Goal: Task Accomplishment & Management: Use online tool/utility

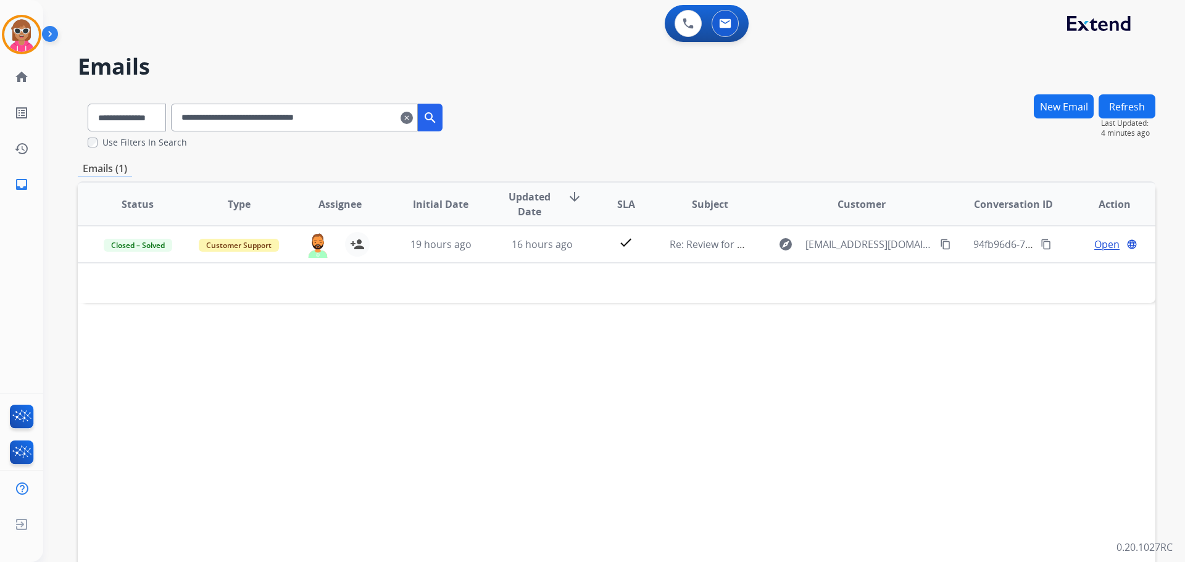
select select "**********"
click at [413, 116] on mat-icon "clear" at bounding box center [407, 117] width 12 height 15
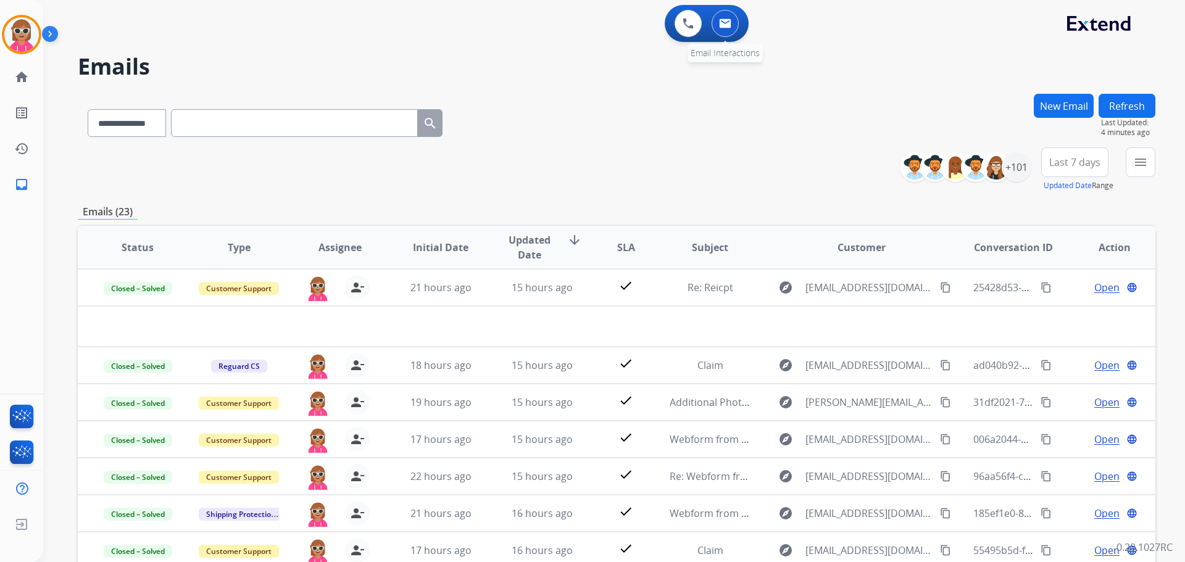
click at [730, 27] on img at bounding box center [725, 24] width 12 height 10
click at [717, 31] on button at bounding box center [725, 23] width 27 height 27
click at [1139, 170] on button "menu Filters" at bounding box center [1141, 163] width 30 height 30
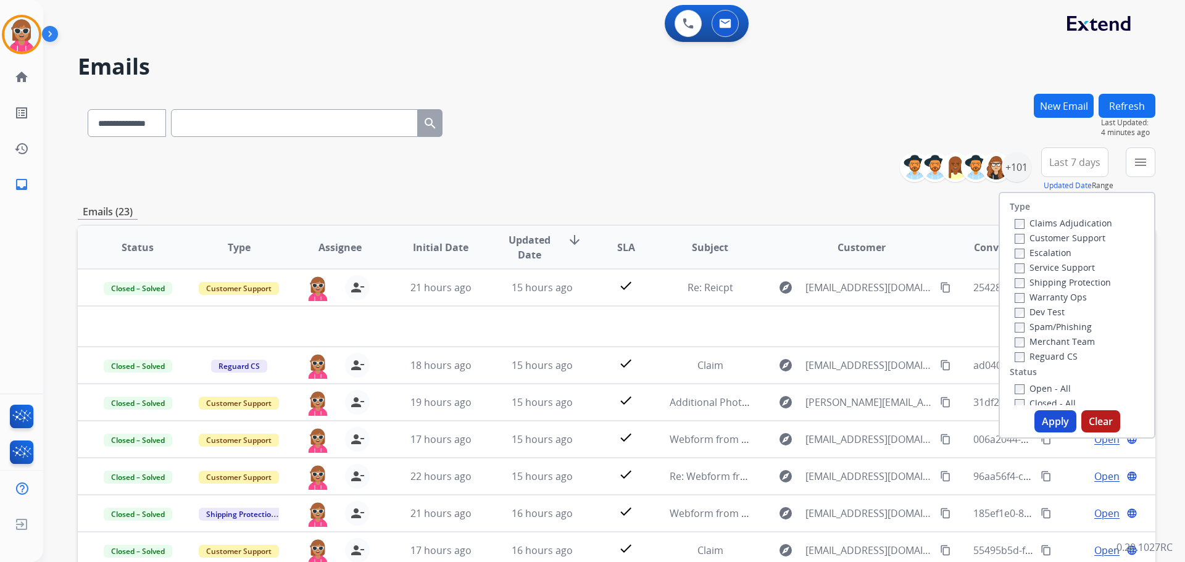
click at [1079, 239] on label "Customer Support" at bounding box center [1060, 238] width 91 height 12
click at [1065, 283] on label "Shipping Protection" at bounding box center [1063, 283] width 96 height 12
click at [1060, 356] on label "Reguard CS" at bounding box center [1046, 357] width 63 height 12
click at [1037, 385] on label "Open - All" at bounding box center [1043, 389] width 56 height 12
click at [1049, 416] on button "Apply" at bounding box center [1055, 421] width 42 height 22
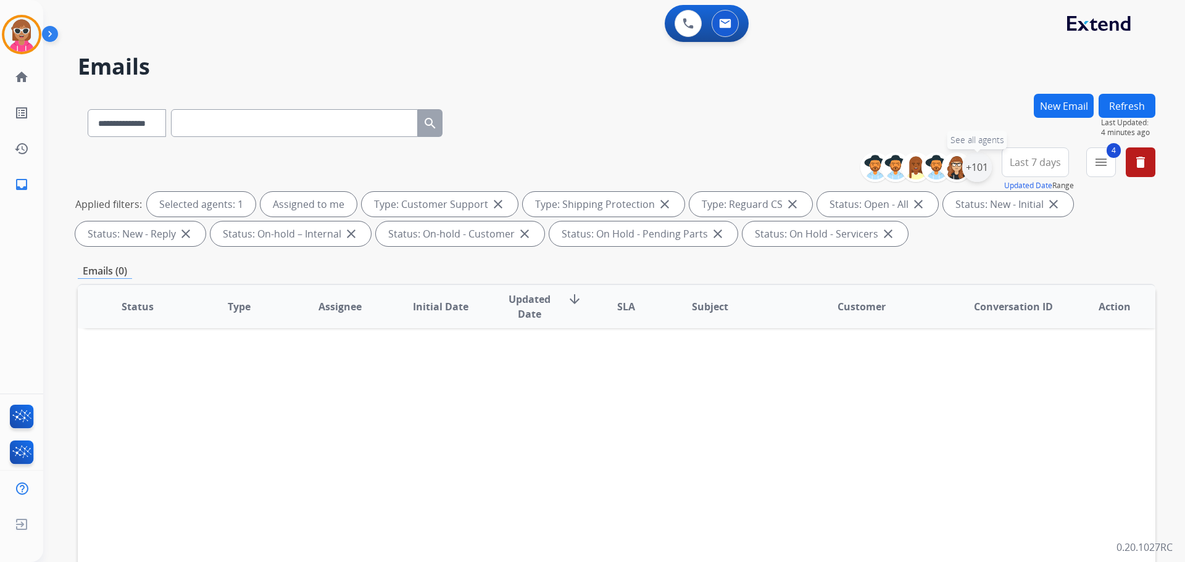
click at [988, 168] on div "+101" at bounding box center [977, 167] width 30 height 30
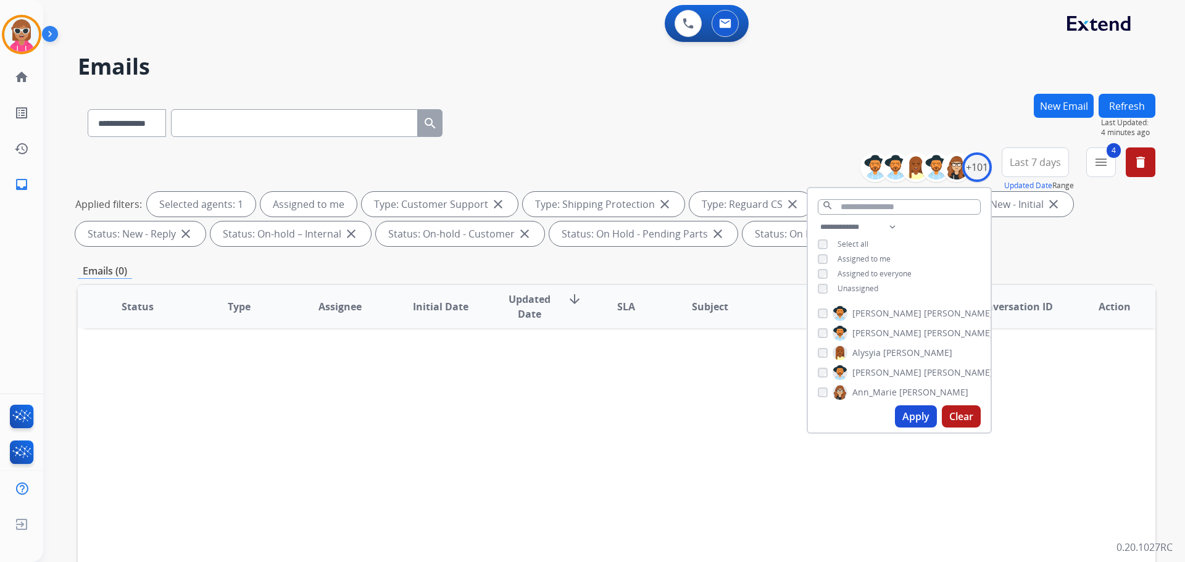
click at [870, 286] on span "Unassigned" at bounding box center [858, 288] width 41 height 10
click at [886, 258] on span "Assigned to me" at bounding box center [864, 259] width 53 height 10
click at [927, 418] on button "Apply" at bounding box center [916, 417] width 42 height 22
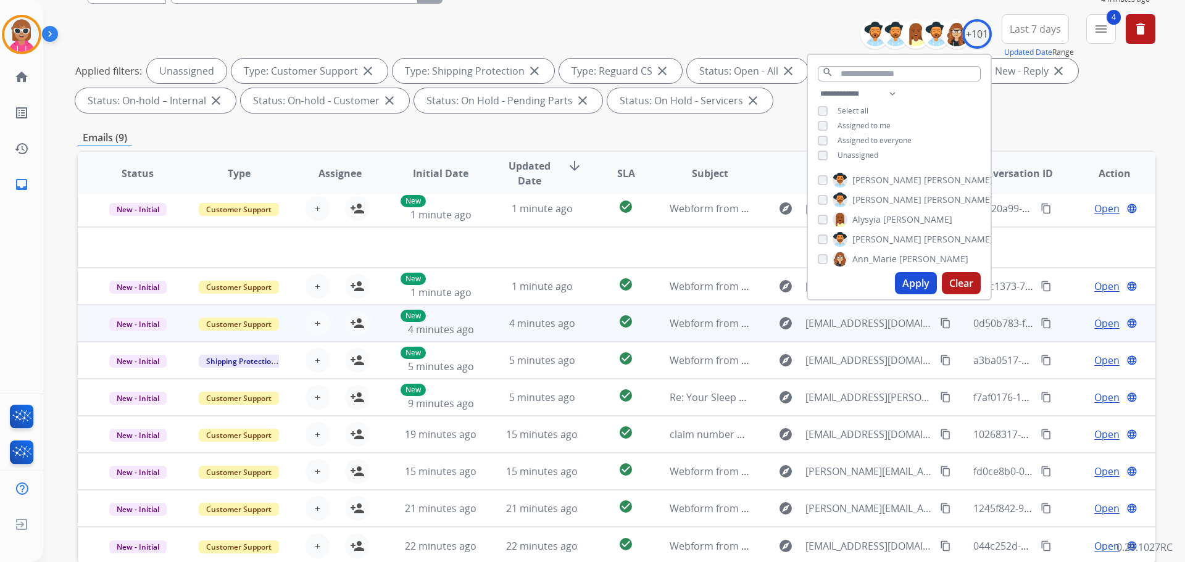
scroll to position [199, 0]
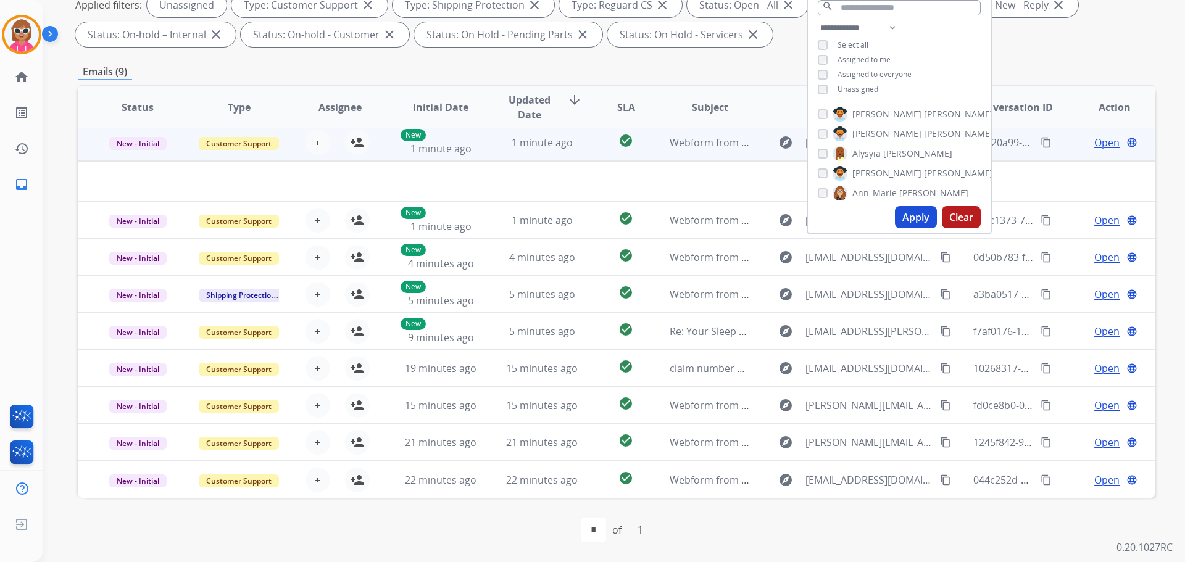
click at [543, 152] on td "1 minute ago" at bounding box center [532, 142] width 101 height 37
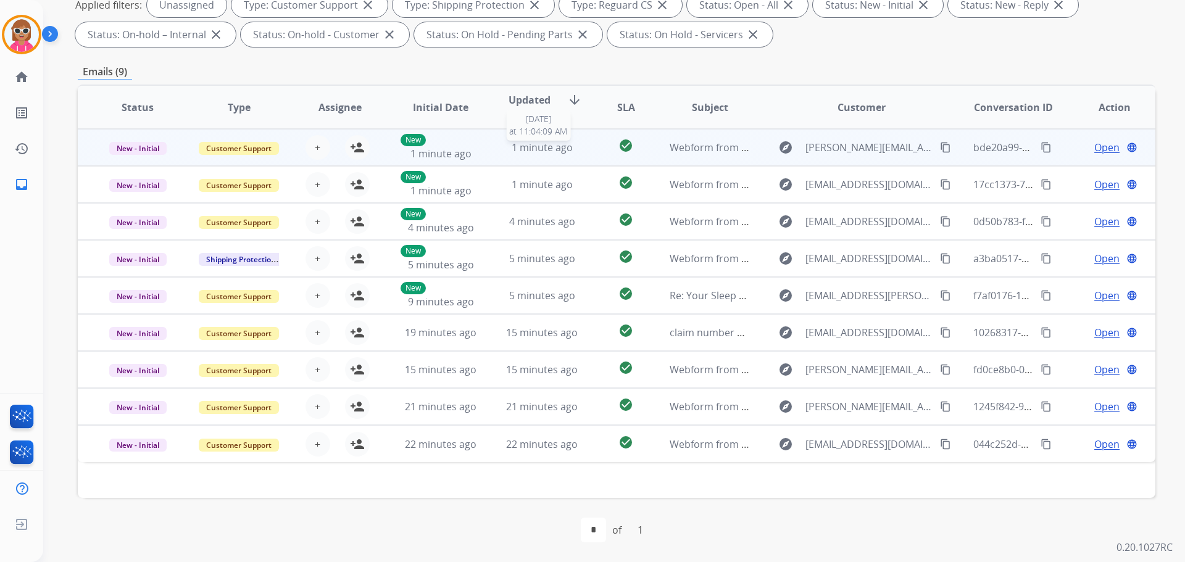
scroll to position [0, 0]
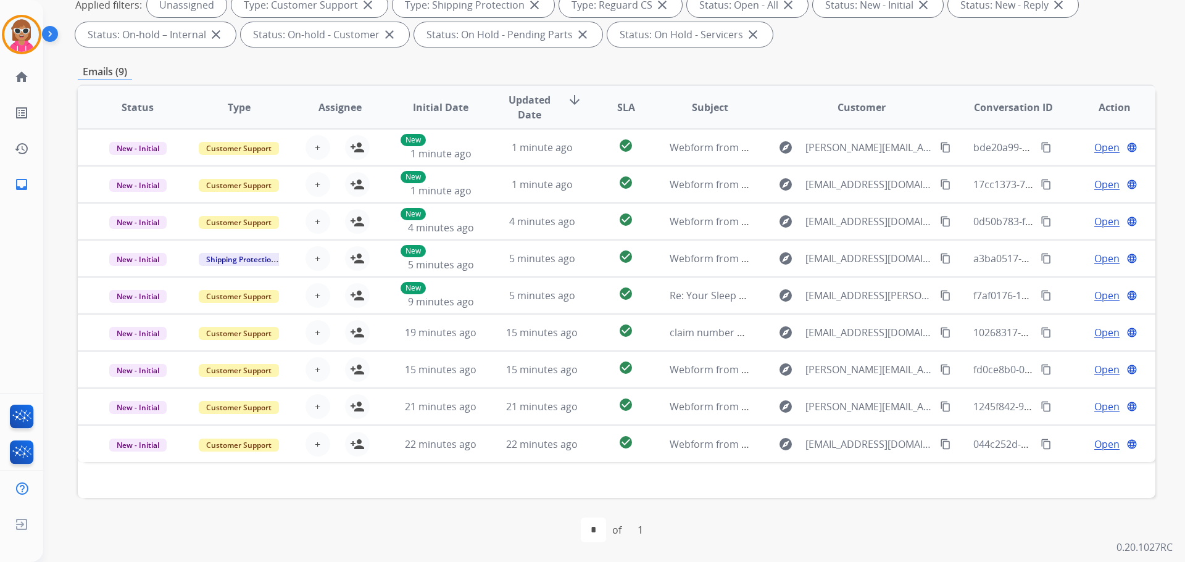
drag, startPoint x: 770, startPoint y: 529, endPoint x: 581, endPoint y: 498, distance: 190.8
click at [772, 523] on div "first_page navigate_before * of 1 navigate_next last_page" at bounding box center [617, 530] width 1078 height 25
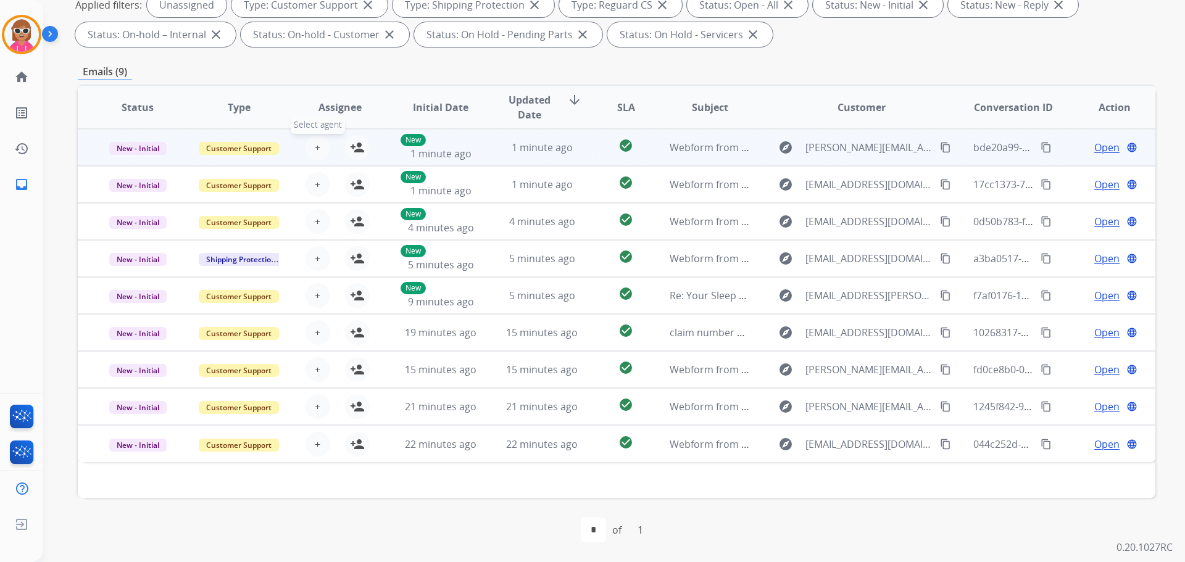
click at [315, 147] on span "+" at bounding box center [318, 147] width 6 height 15
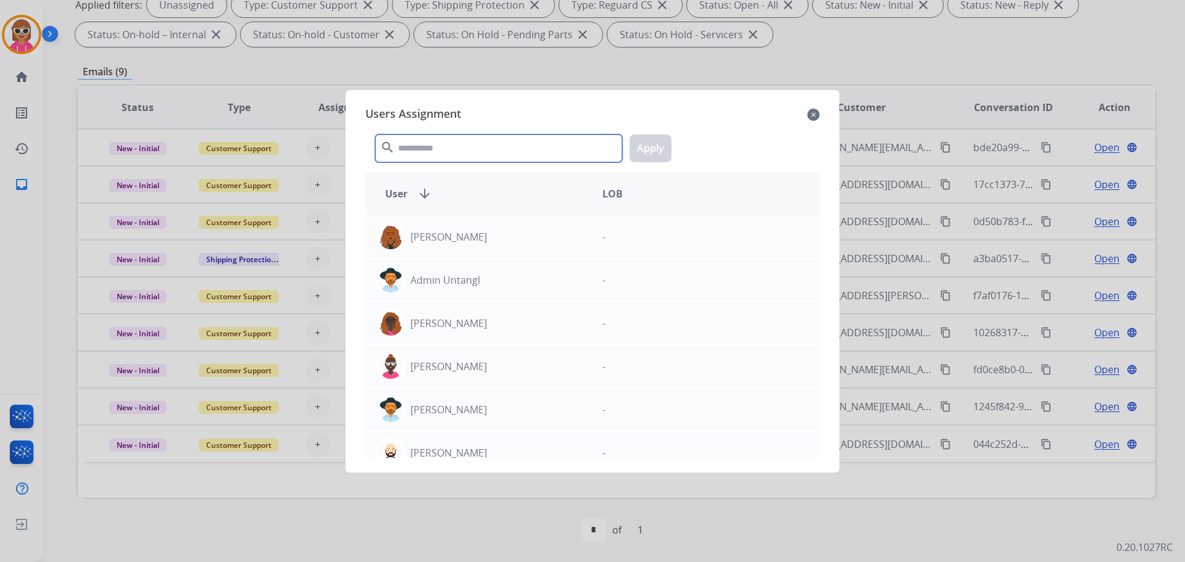
click at [459, 157] on input "text" at bounding box center [498, 149] width 247 height 28
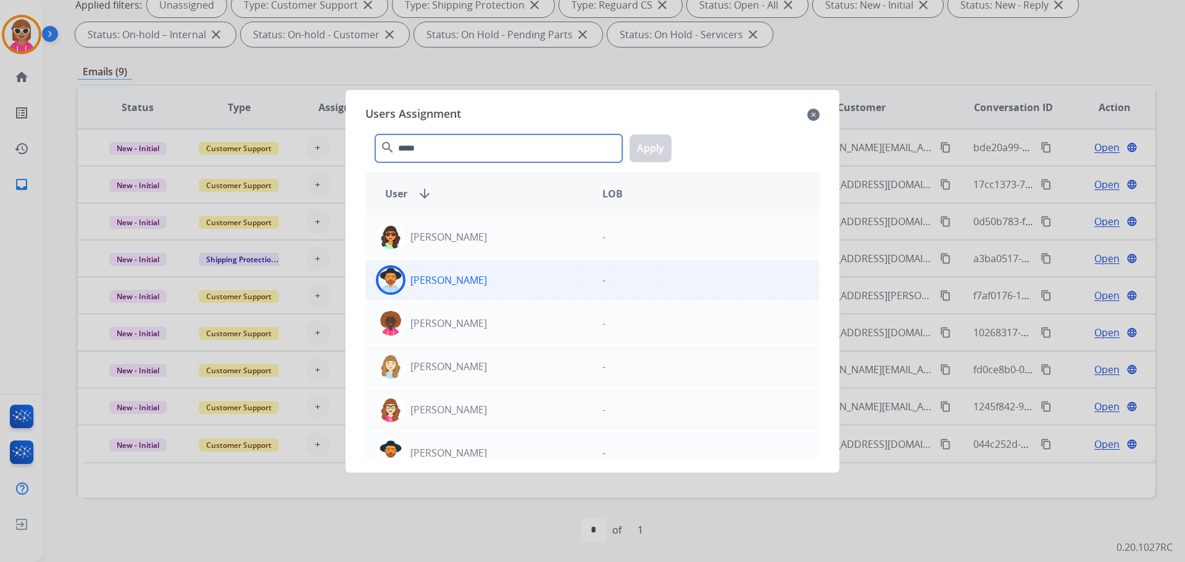
type input "*****"
click at [520, 283] on div "[PERSON_NAME]" at bounding box center [479, 280] width 227 height 30
click at [685, 141] on div "***** search Apply" at bounding box center [592, 146] width 454 height 43
click at [653, 149] on button "Apply" at bounding box center [651, 149] width 42 height 28
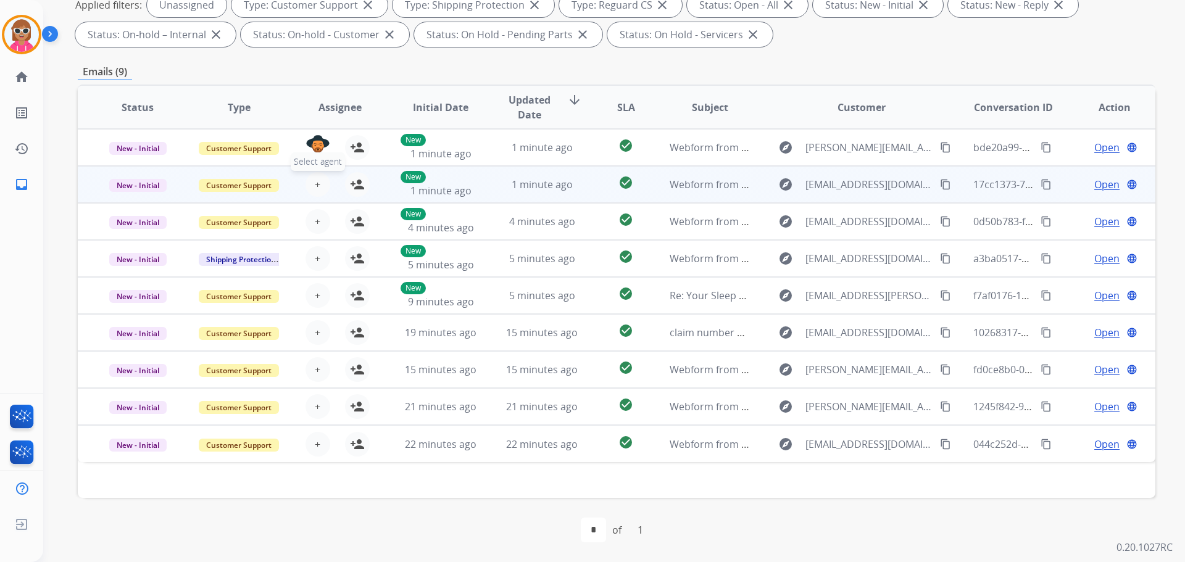
click at [317, 183] on span "+" at bounding box center [318, 184] width 6 height 15
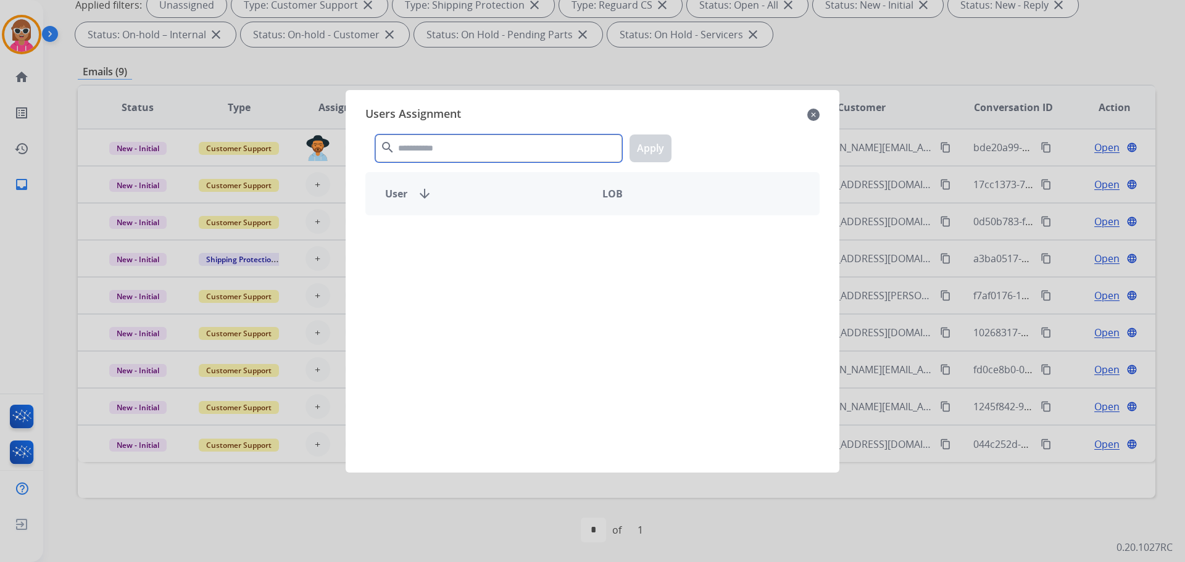
click at [439, 159] on input "text" at bounding box center [498, 149] width 247 height 28
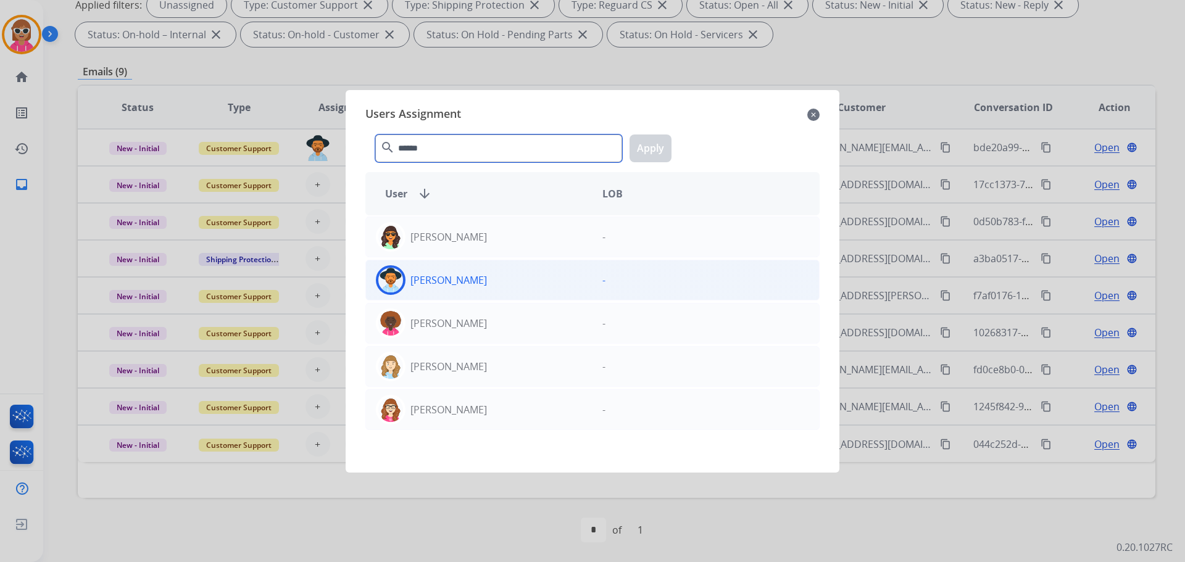
type input "******"
click at [503, 291] on div "[PERSON_NAME]" at bounding box center [479, 280] width 227 height 30
drag, startPoint x: 654, startPoint y: 141, endPoint x: 562, endPoint y: 163, distance: 95.1
click at [654, 141] on button "Apply" at bounding box center [651, 149] width 42 height 28
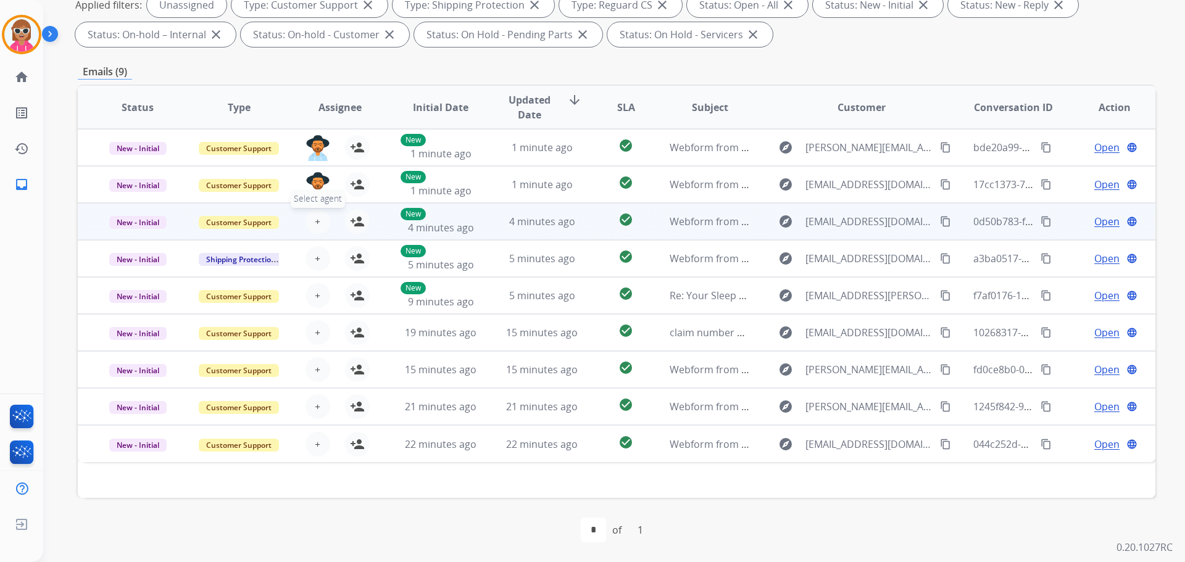
click at [315, 217] on span "+" at bounding box center [318, 221] width 6 height 15
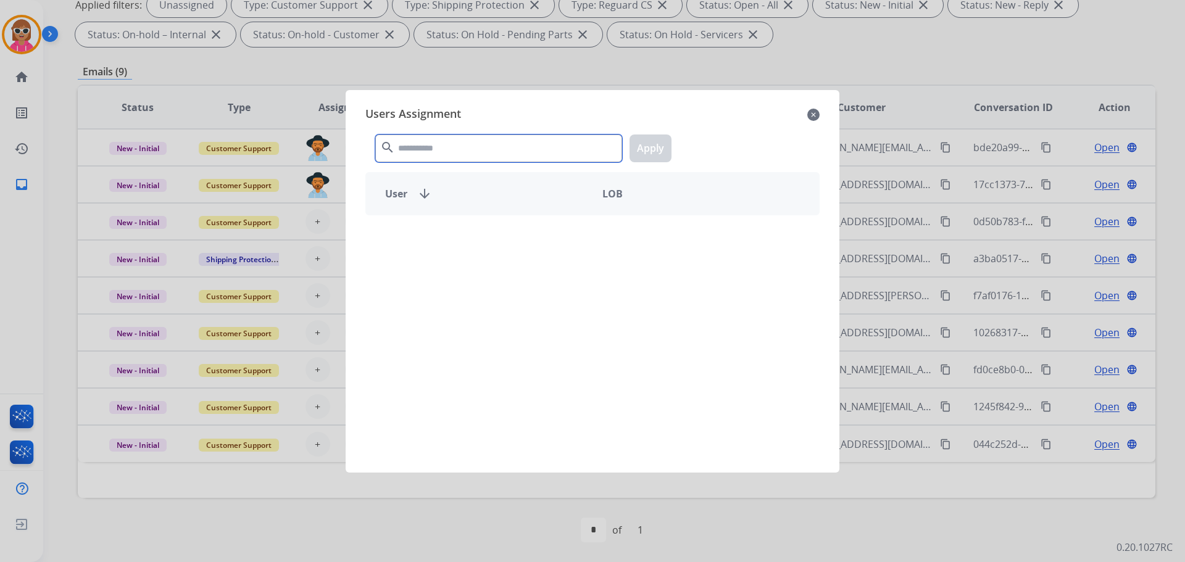
click at [518, 144] on input "text" at bounding box center [498, 149] width 247 height 28
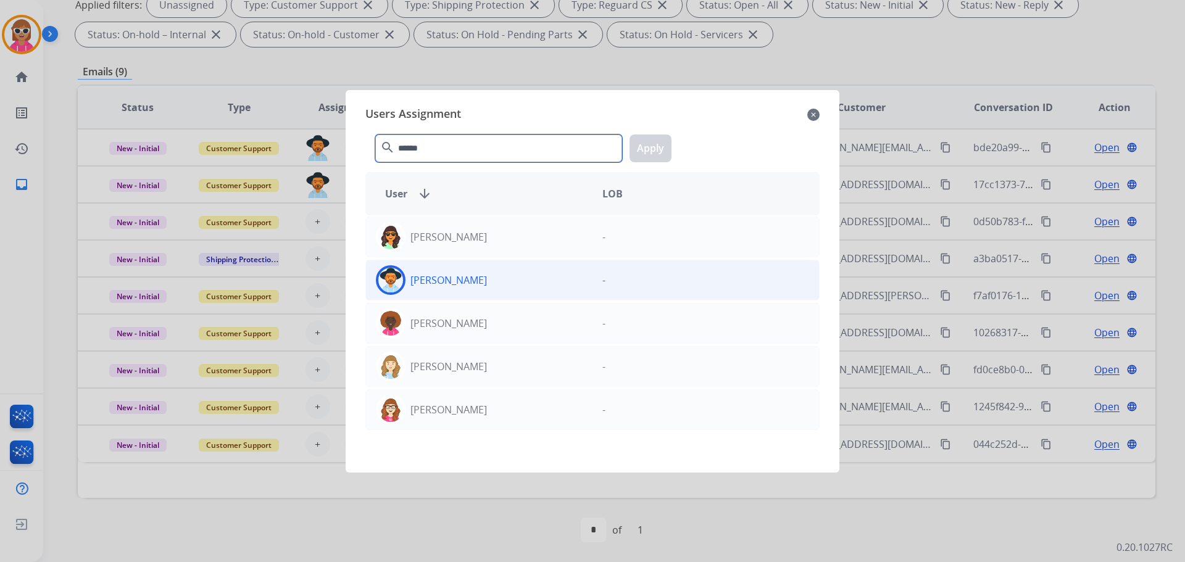
type input "******"
click at [453, 289] on div "[PERSON_NAME]" at bounding box center [479, 280] width 227 height 30
drag, startPoint x: 642, startPoint y: 151, endPoint x: 627, endPoint y: 159, distance: 17.1
click at [637, 152] on button "Apply" at bounding box center [651, 149] width 42 height 28
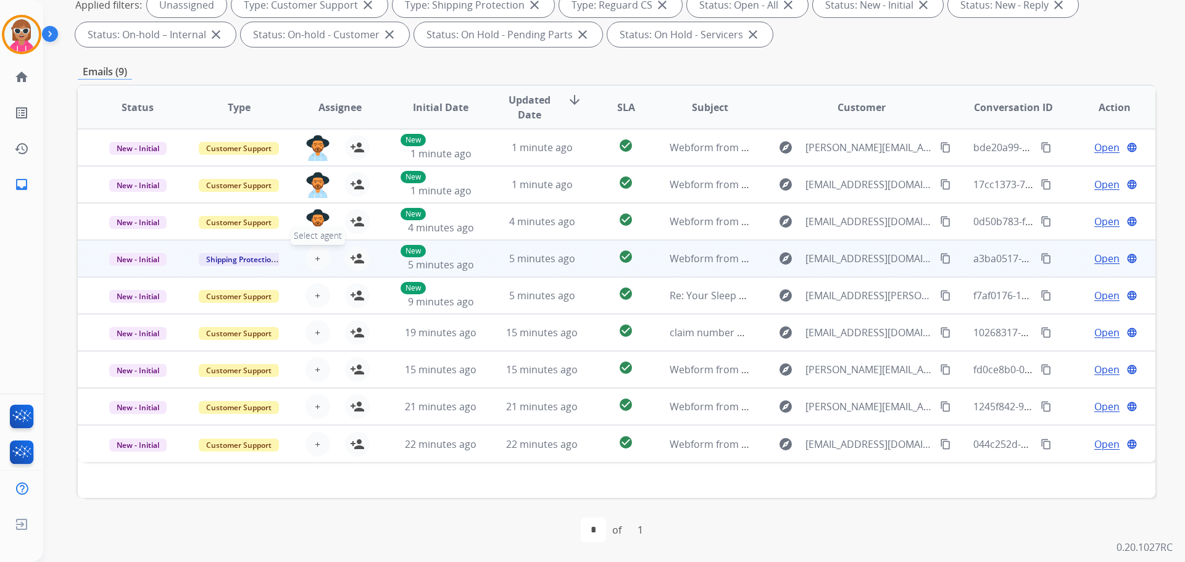
click at [315, 260] on span "+" at bounding box center [318, 258] width 6 height 15
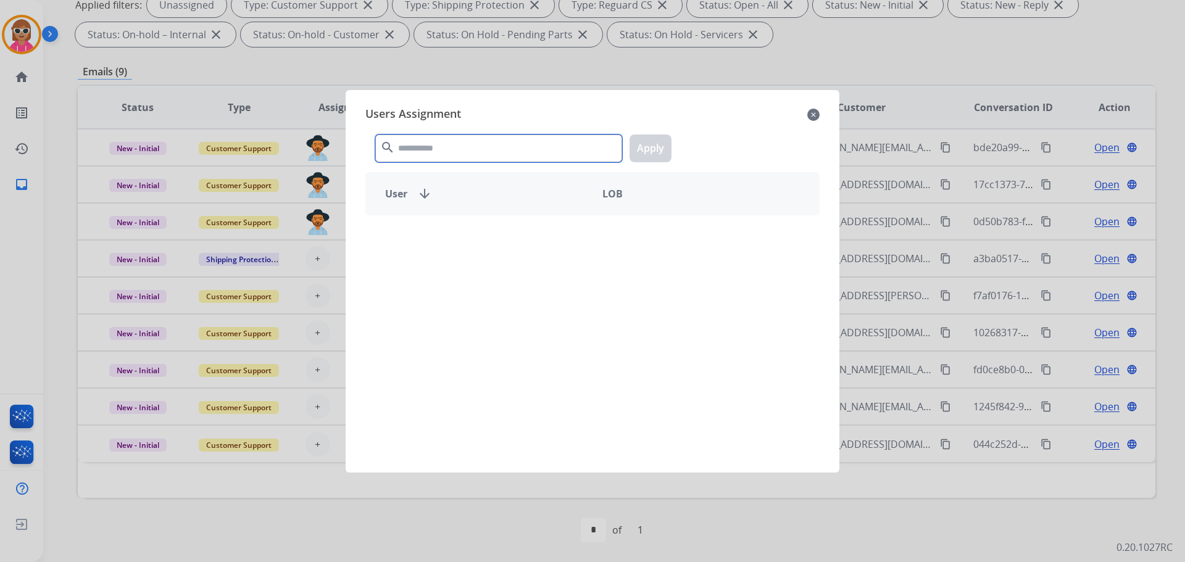
click at [469, 157] on input "text" at bounding box center [498, 149] width 247 height 28
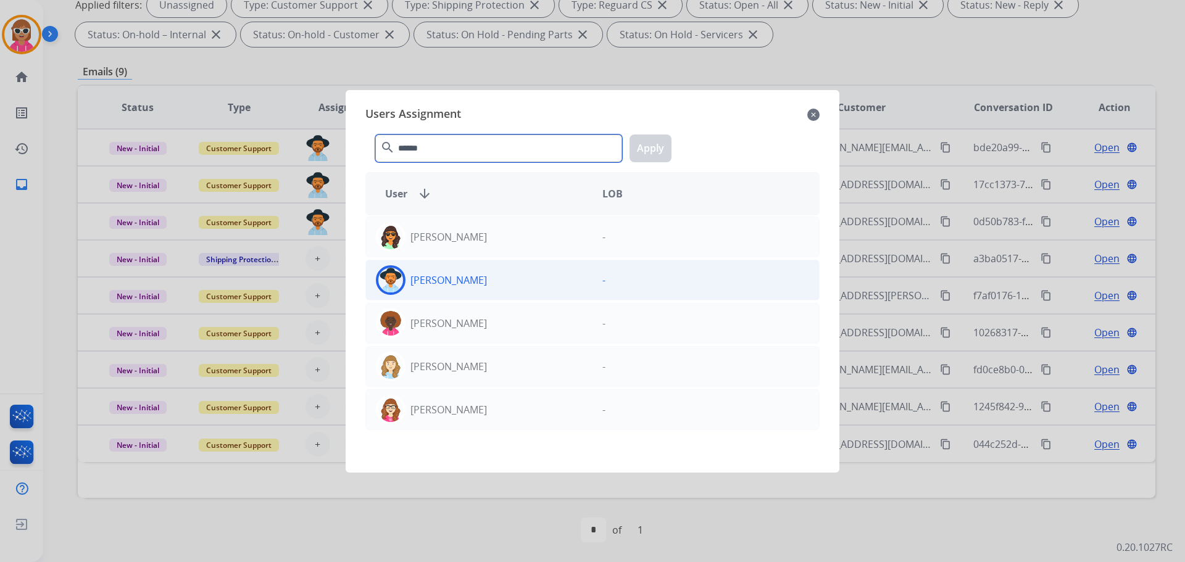
type input "******"
click at [504, 284] on div "[PERSON_NAME]" at bounding box center [479, 280] width 227 height 30
click at [645, 146] on button "Apply" at bounding box center [651, 149] width 42 height 28
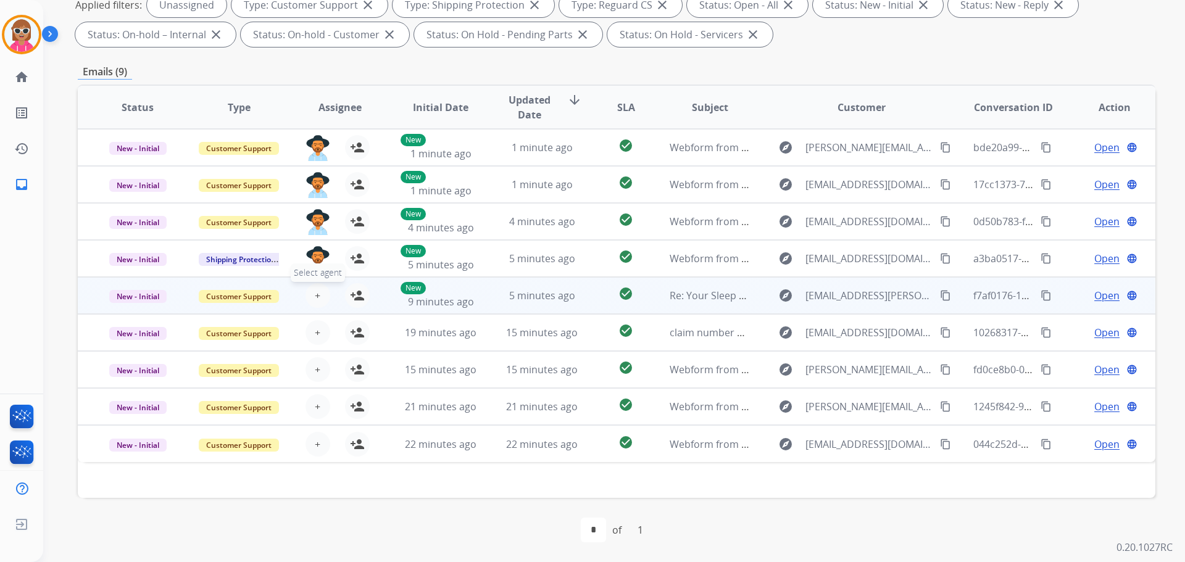
click at [312, 295] on button "+ Select agent" at bounding box center [318, 295] width 25 height 25
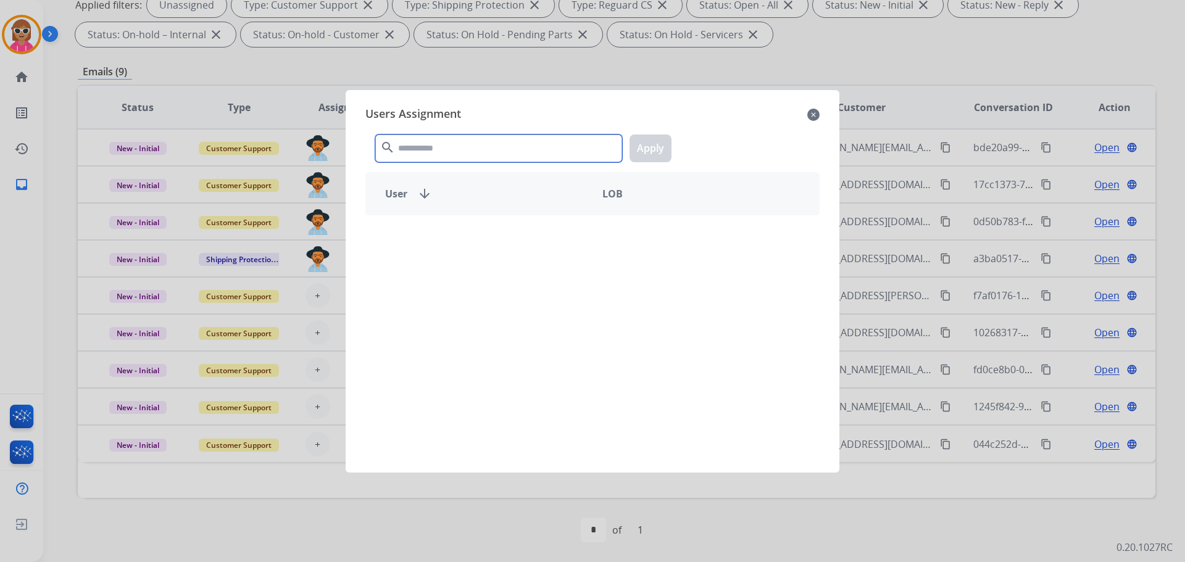
click at [453, 155] on input "text" at bounding box center [498, 149] width 247 height 28
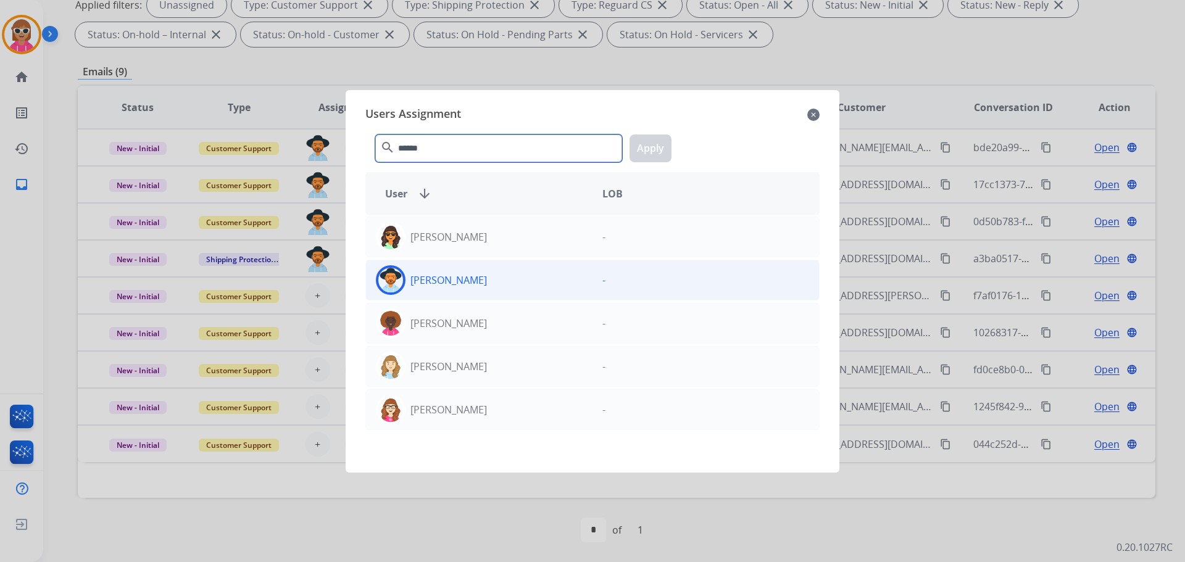
type input "******"
click at [535, 273] on div "[PERSON_NAME]" at bounding box center [479, 280] width 227 height 30
click at [661, 143] on button "Apply" at bounding box center [651, 149] width 42 height 28
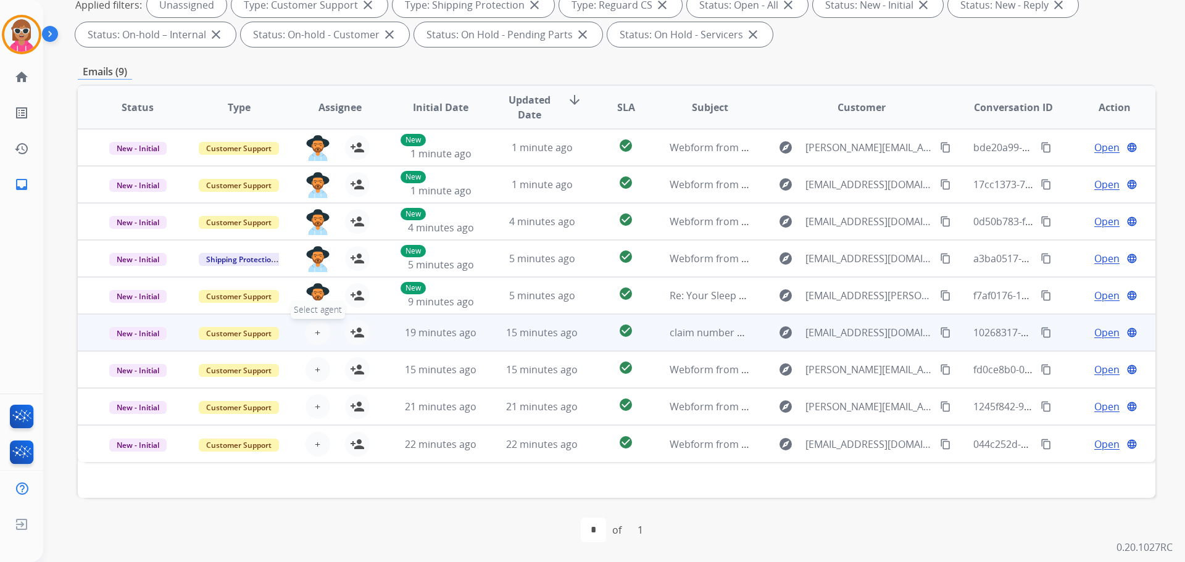
click at [315, 331] on span "+" at bounding box center [318, 332] width 6 height 15
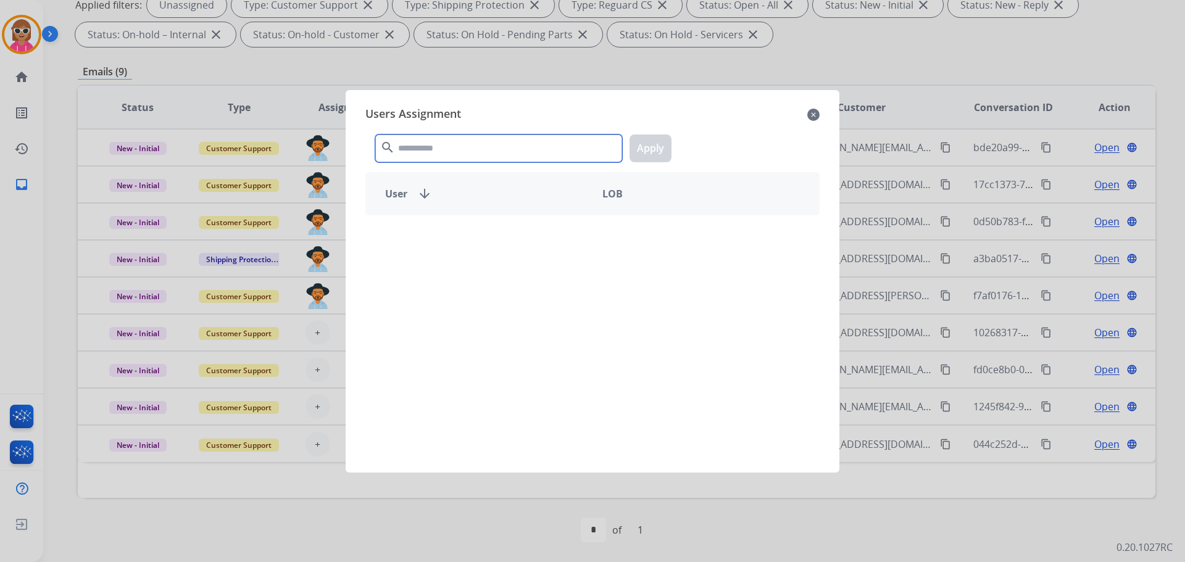
click at [470, 152] on input "text" at bounding box center [498, 149] width 247 height 28
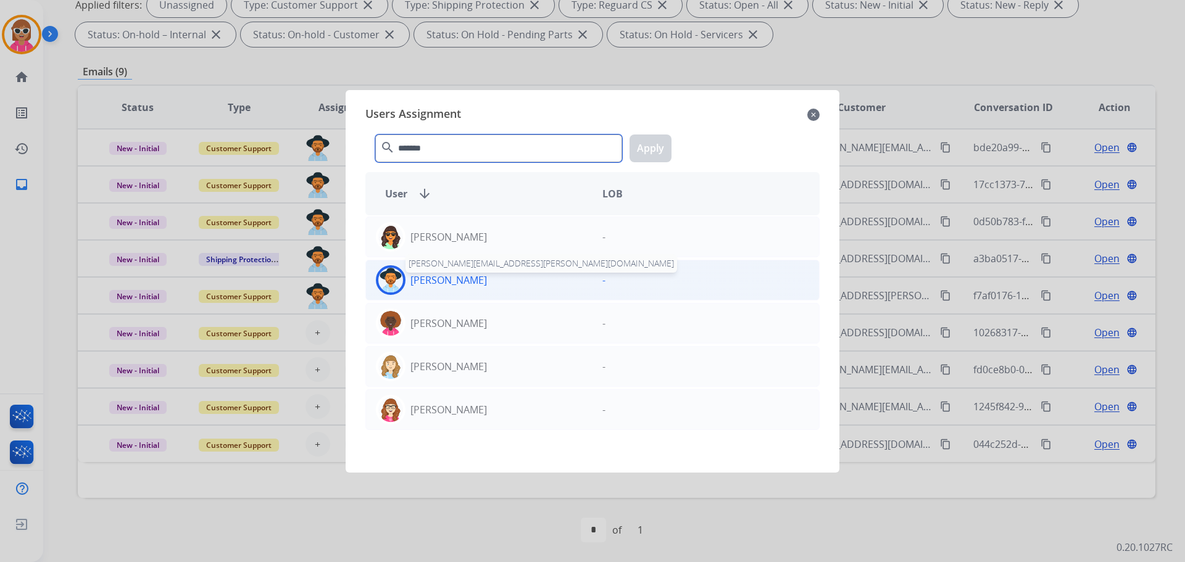
type input "*******"
click at [481, 281] on p "[PERSON_NAME]" at bounding box center [448, 280] width 77 height 15
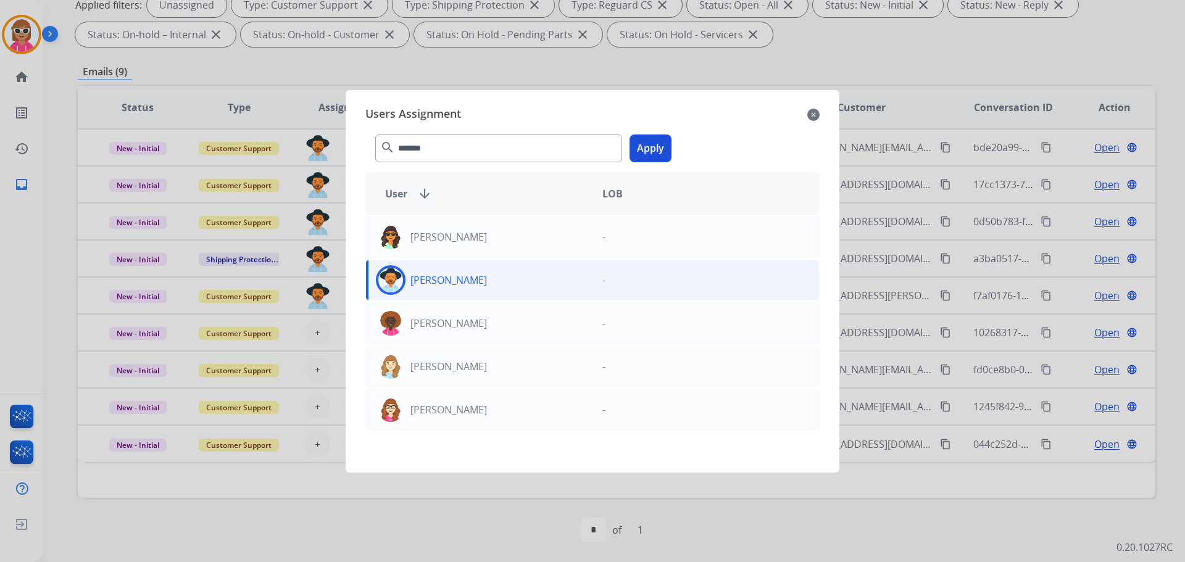
click at [661, 146] on button "Apply" at bounding box center [651, 149] width 42 height 28
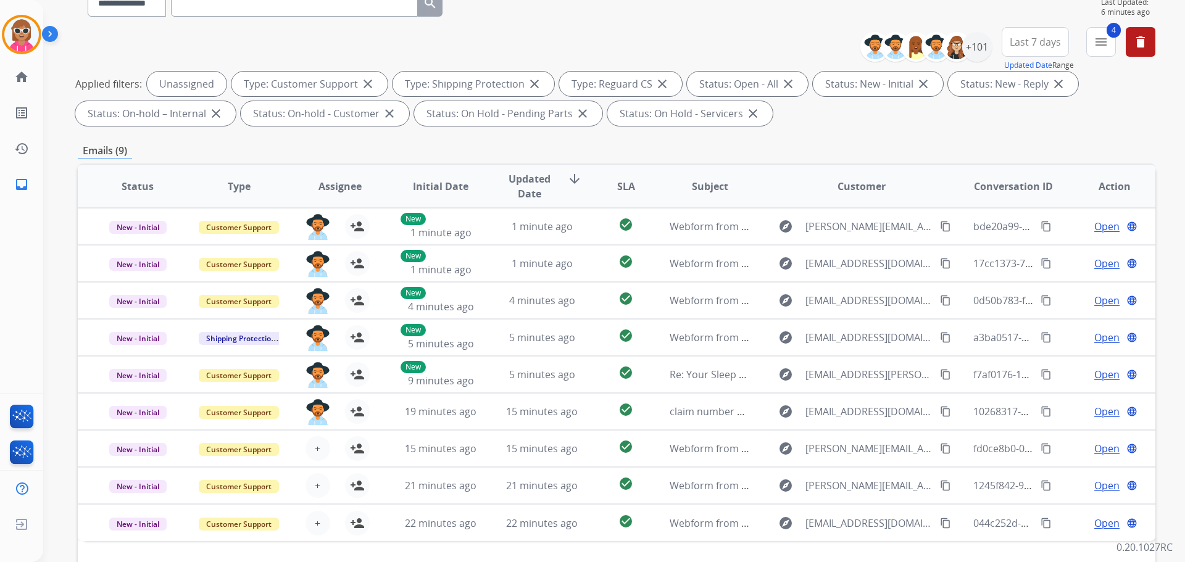
scroll to position [14, 0]
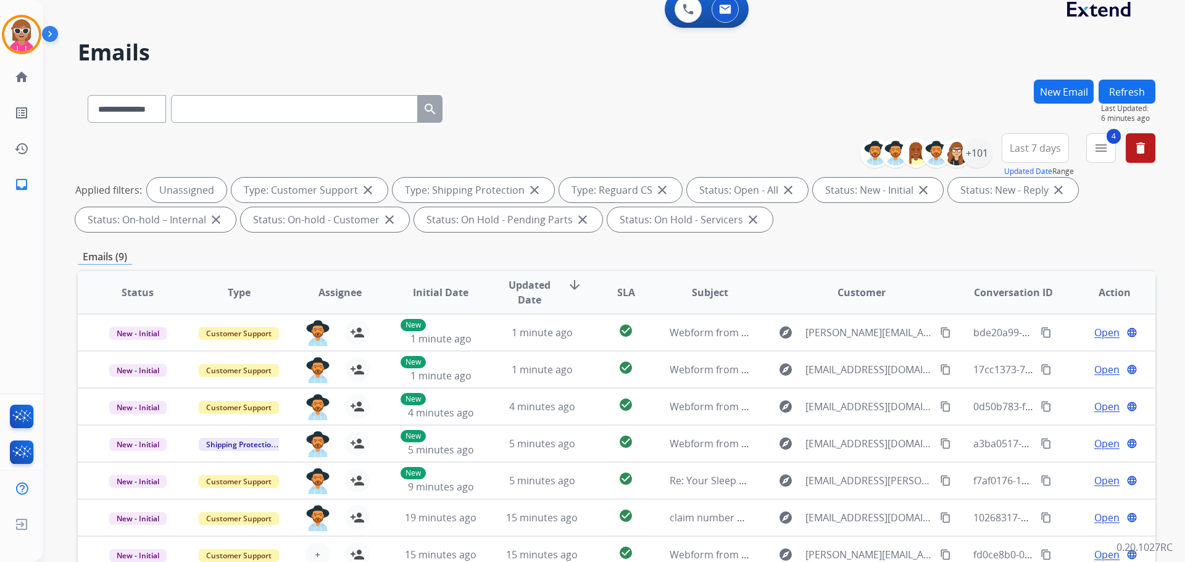
click at [1104, 85] on button "Refresh" at bounding box center [1127, 92] width 57 height 24
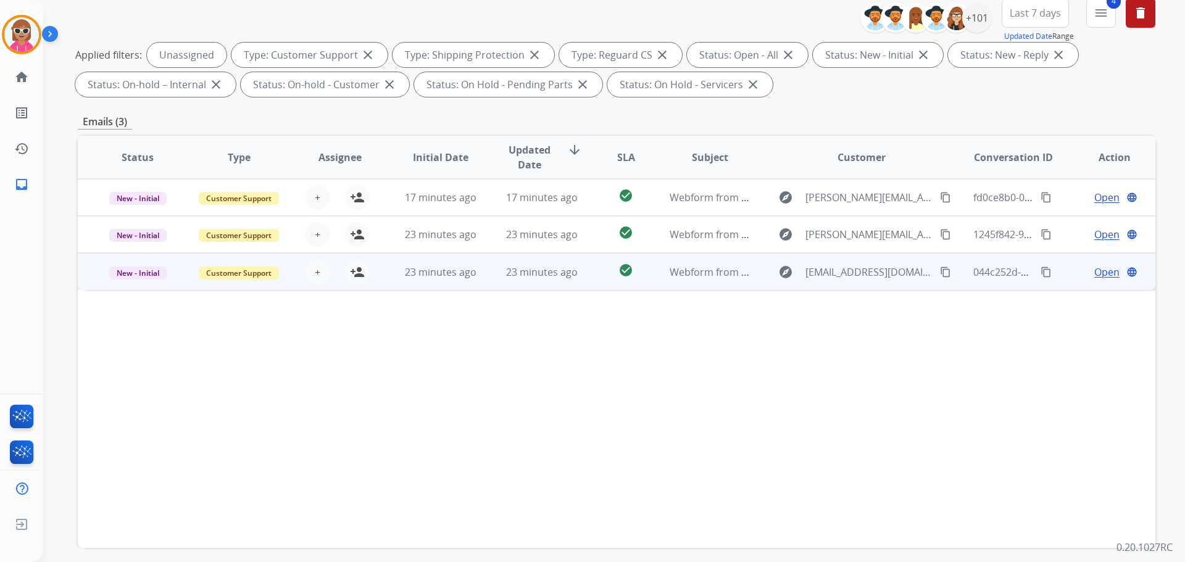
scroll to position [185, 0]
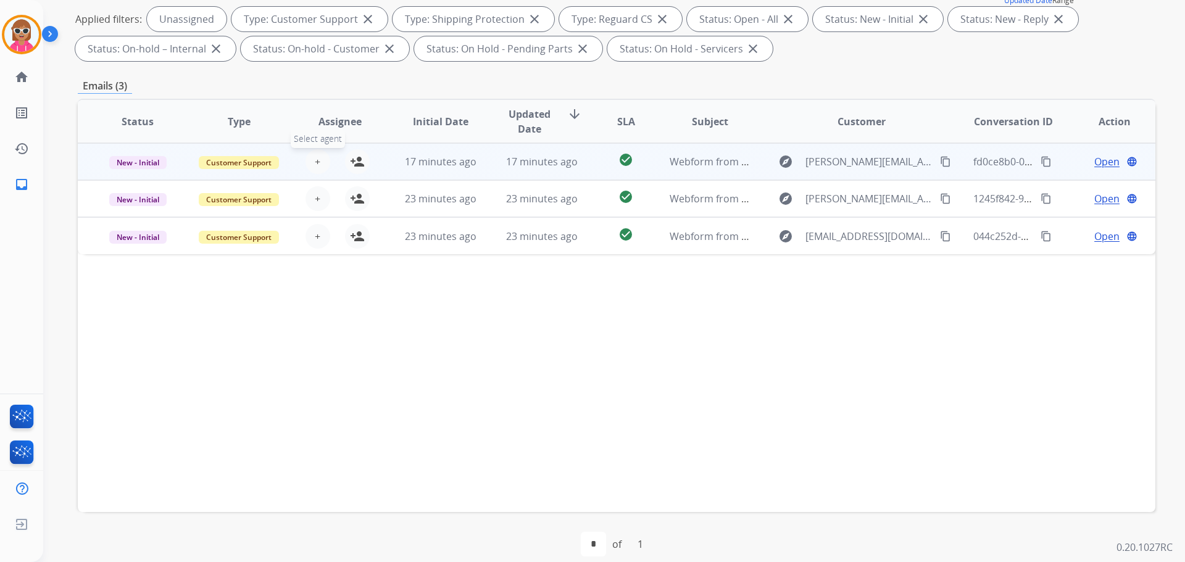
click at [315, 159] on span "+" at bounding box center [318, 161] width 6 height 15
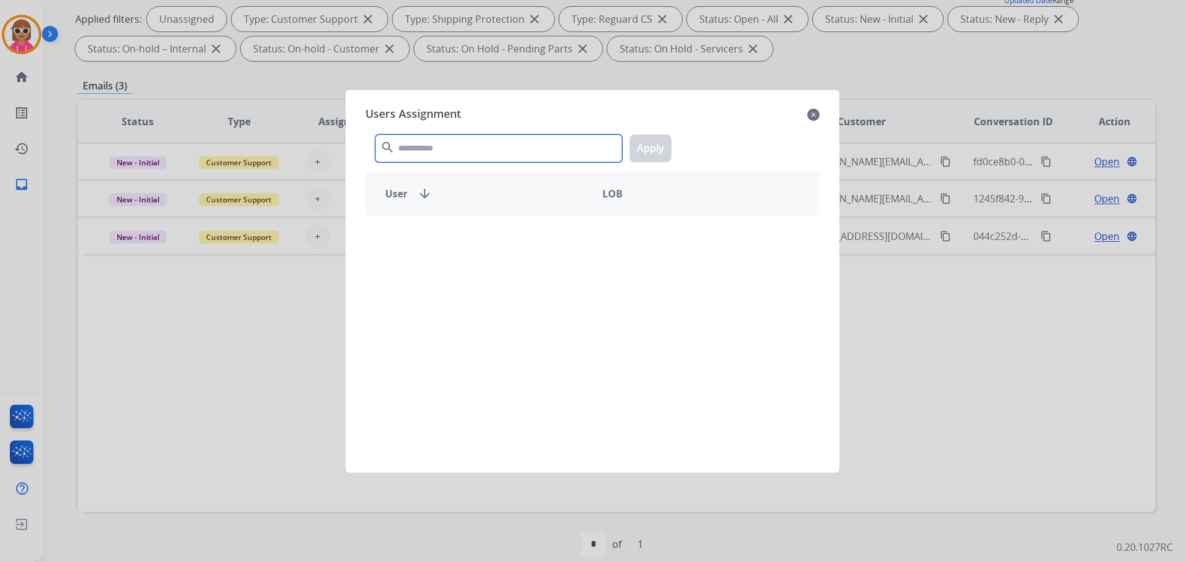
drag, startPoint x: 411, startPoint y: 151, endPoint x: 407, endPoint y: 158, distance: 8.6
click at [412, 151] on input "text" at bounding box center [498, 149] width 247 height 28
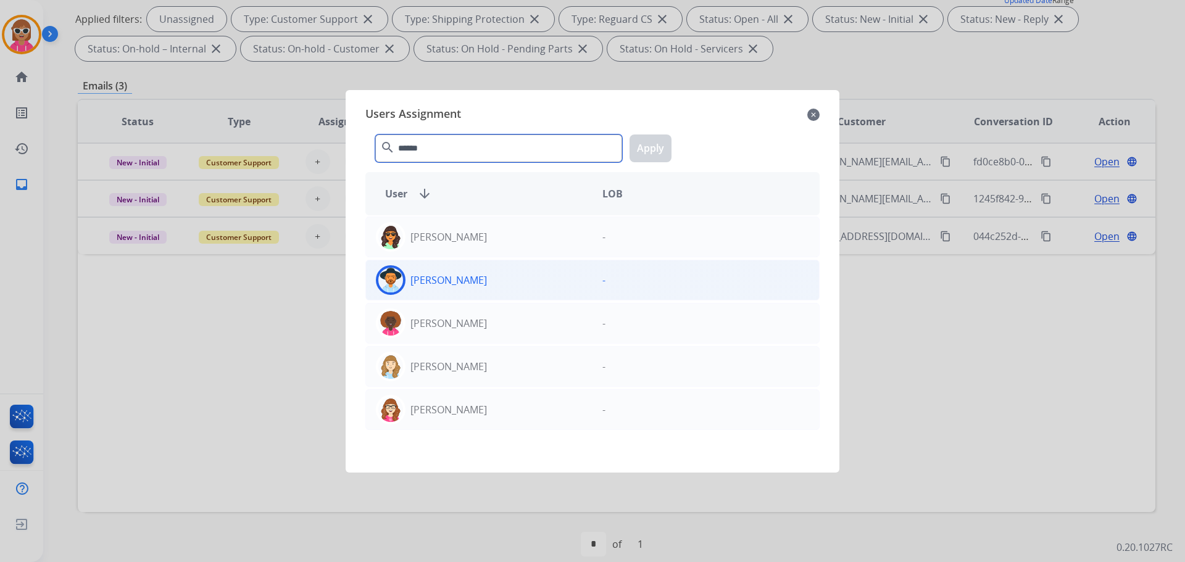
type input "******"
click at [425, 265] on div "[PERSON_NAME]" at bounding box center [479, 280] width 227 height 30
click at [646, 138] on button "Apply" at bounding box center [651, 149] width 42 height 28
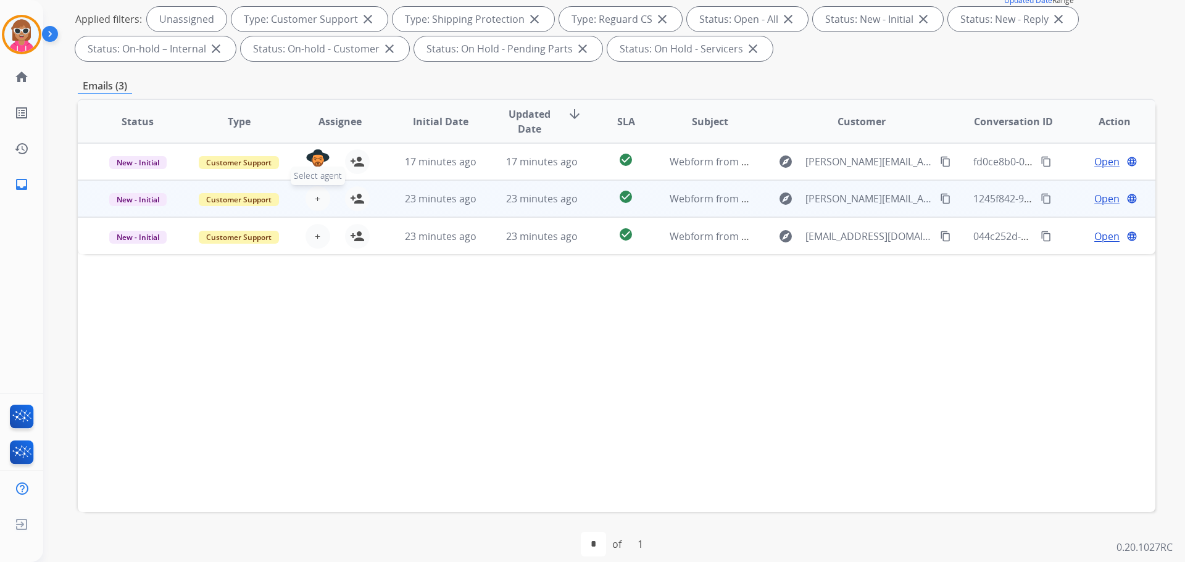
click at [320, 199] on button "+ Select agent" at bounding box center [318, 198] width 25 height 25
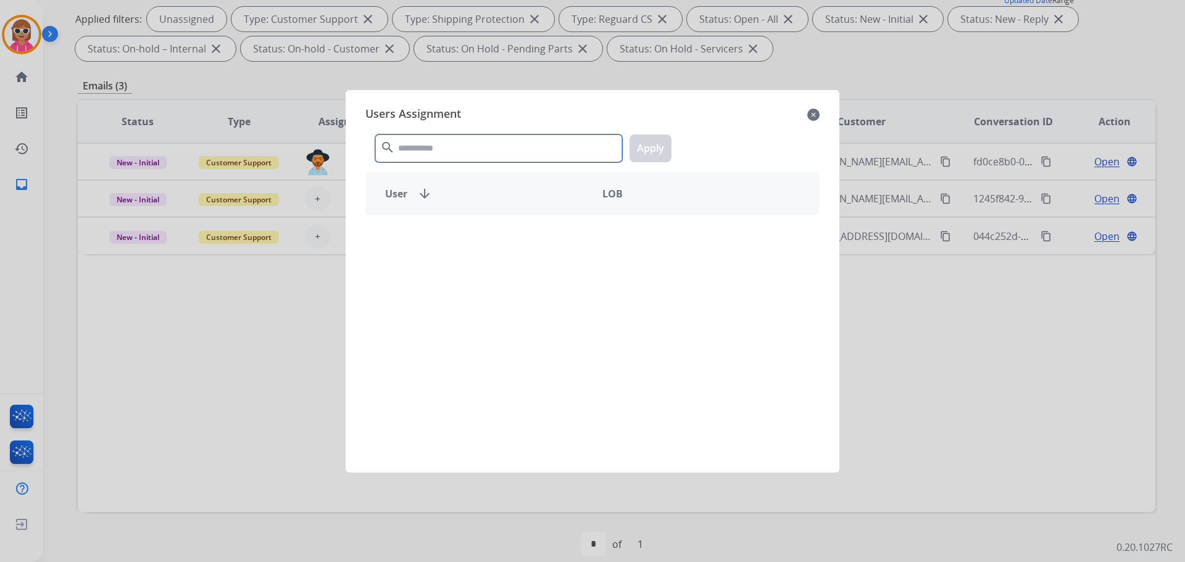
click at [418, 144] on input "text" at bounding box center [498, 149] width 247 height 28
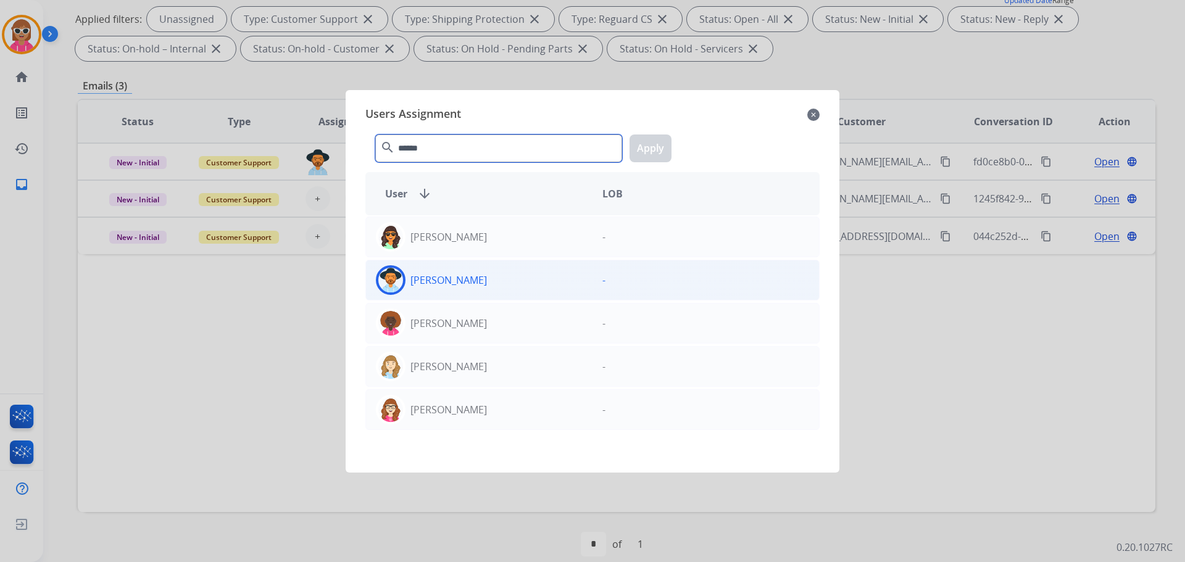
type input "******"
click at [518, 268] on div "[PERSON_NAME]" at bounding box center [479, 280] width 227 height 30
click at [650, 152] on button "Apply" at bounding box center [651, 149] width 42 height 28
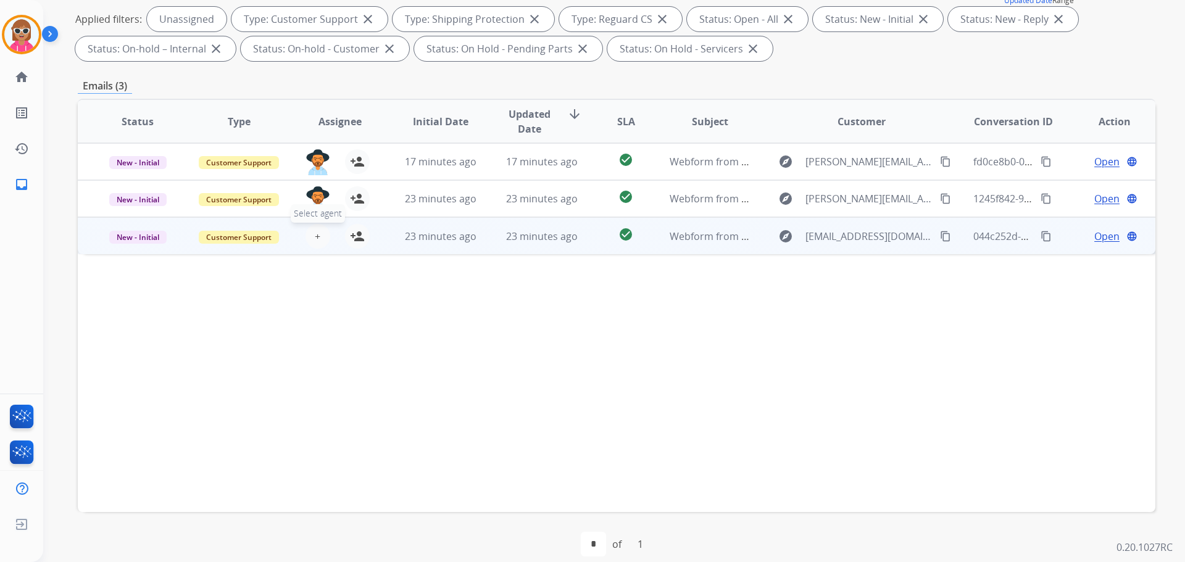
click at [320, 234] on button "+ Select agent" at bounding box center [318, 236] width 25 height 25
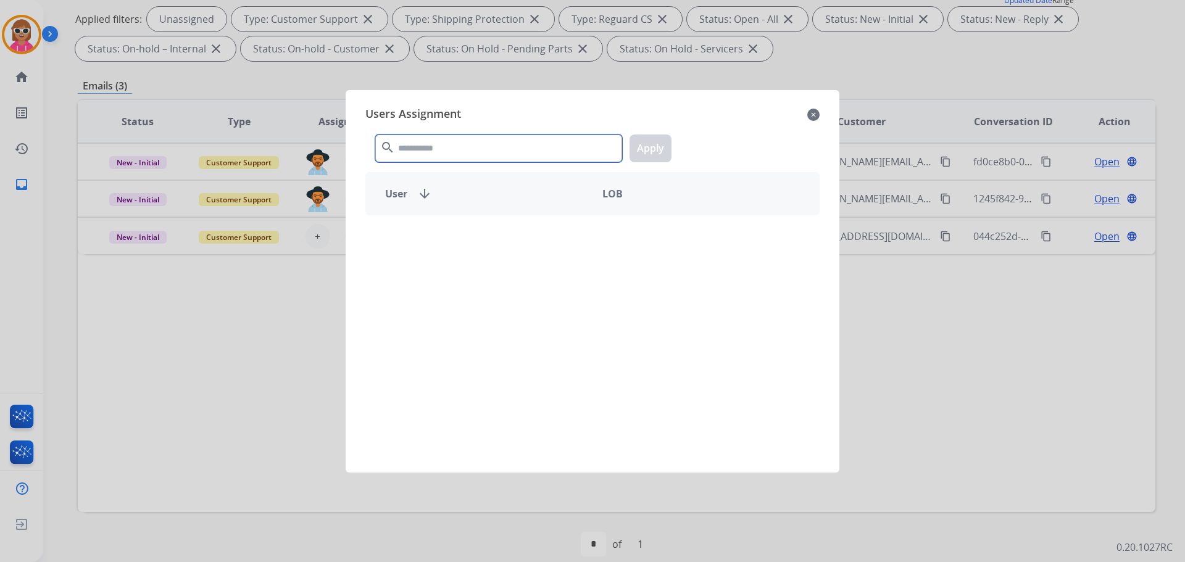
click at [436, 146] on input "text" at bounding box center [498, 149] width 247 height 28
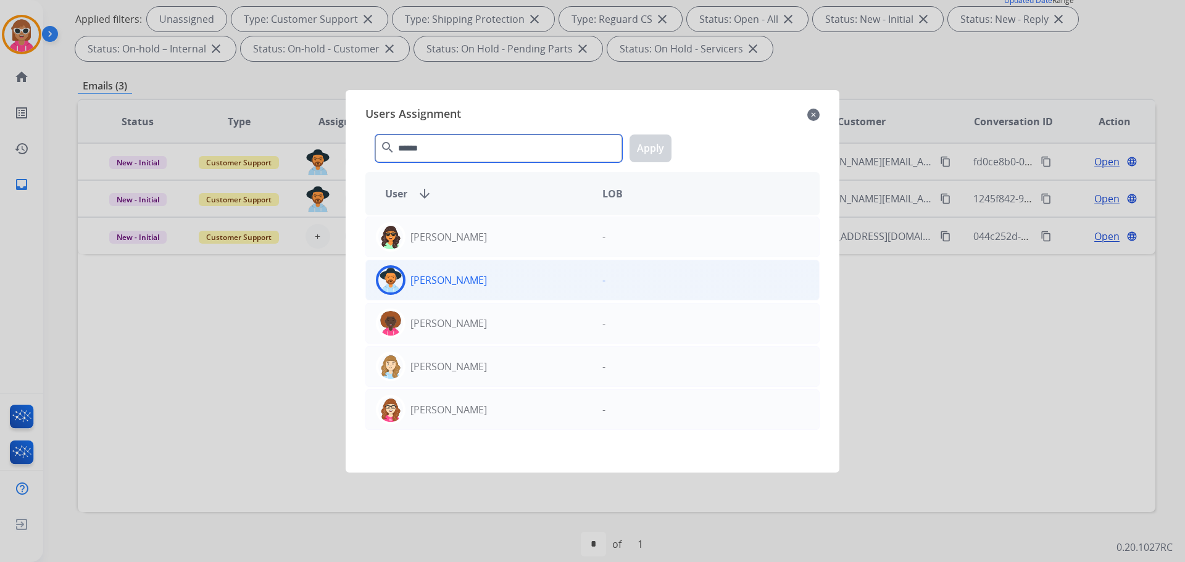
type input "******"
click at [533, 274] on div "[PERSON_NAME]" at bounding box center [479, 280] width 227 height 30
click at [653, 141] on button "Apply" at bounding box center [651, 149] width 42 height 28
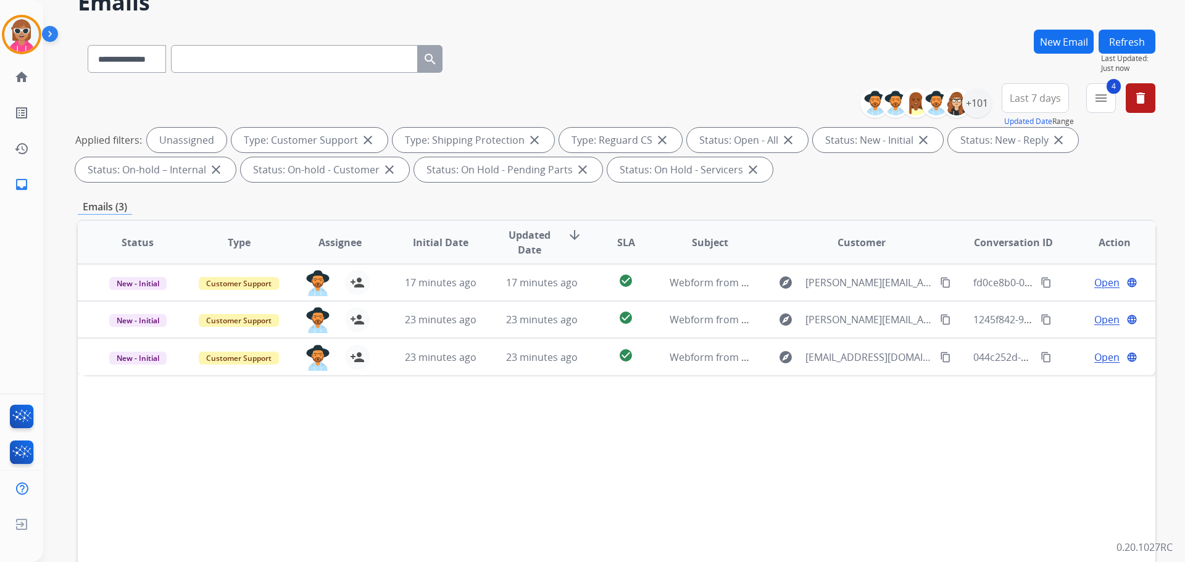
scroll to position [0, 0]
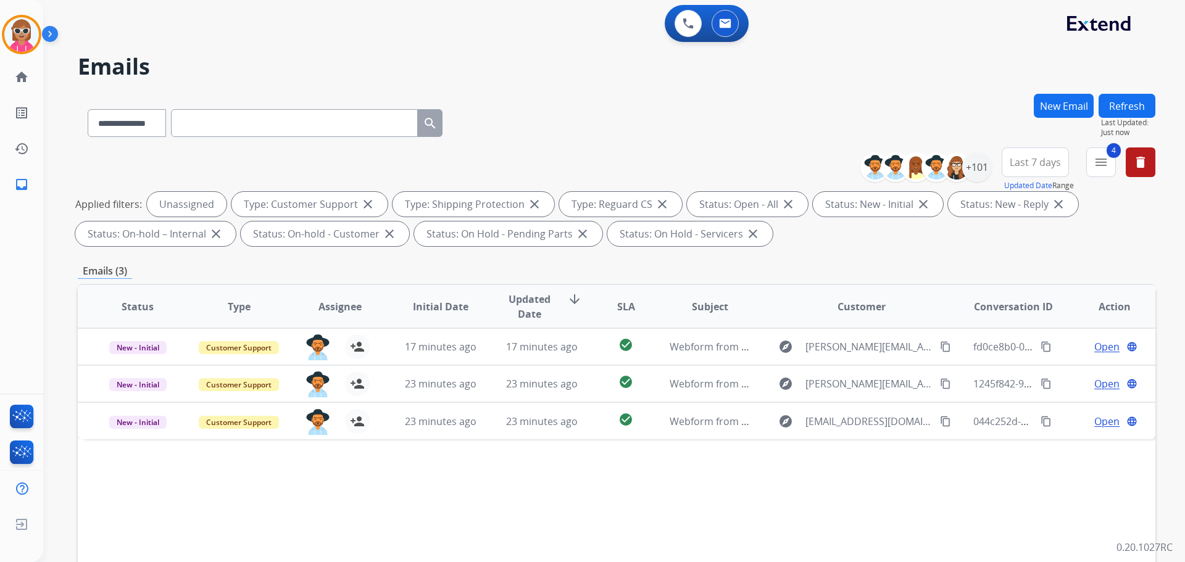
click at [1125, 104] on button "Refresh" at bounding box center [1127, 106] width 57 height 24
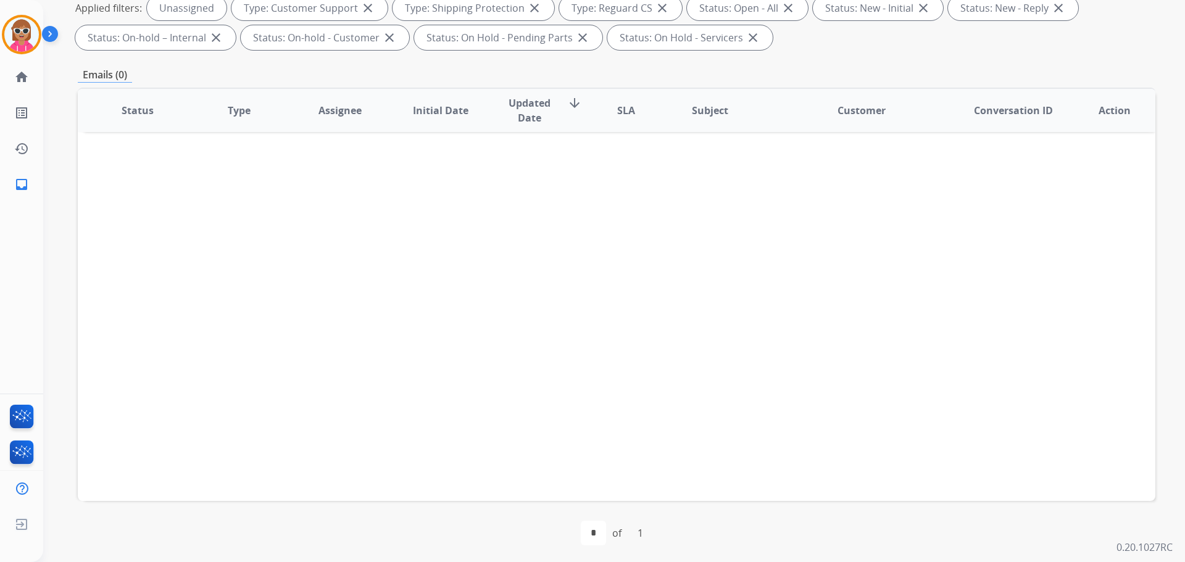
scroll to position [199, 0]
click at [26, 33] on img at bounding box center [21, 34] width 35 height 35
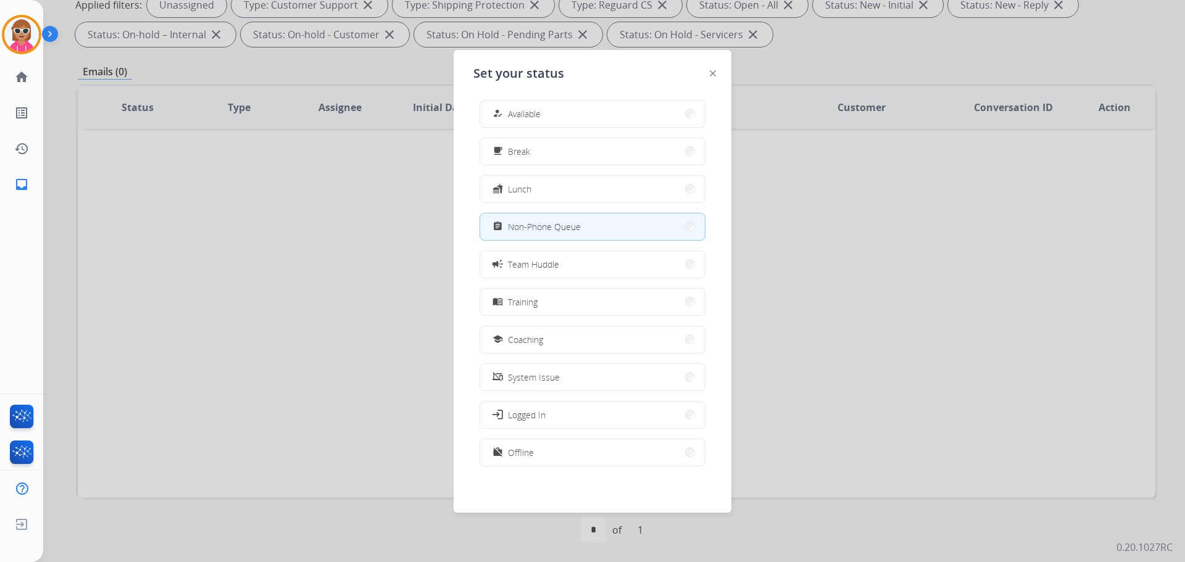
scroll to position [4, 0]
click at [524, 435] on div "how_to_reg Available free_breakfast Break fastfood Lunch assignment Non-Phone Q…" at bounding box center [592, 287] width 238 height 389
drag, startPoint x: 538, startPoint y: 443, endPoint x: 544, endPoint y: 439, distance: 6.4
click at [542, 441] on button "work_off Offline" at bounding box center [592, 452] width 225 height 27
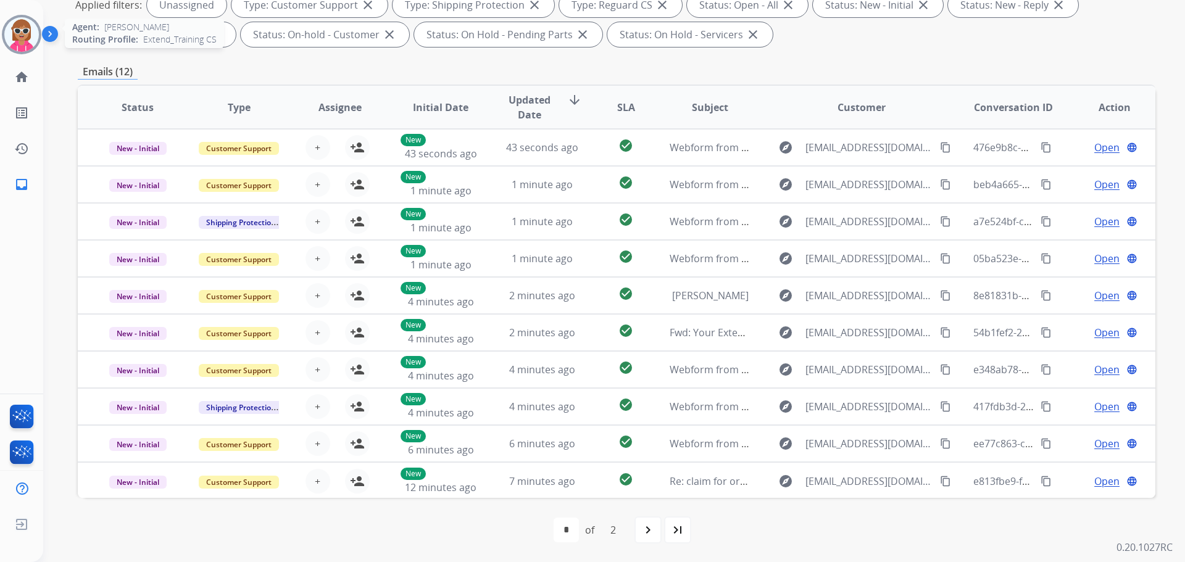
click at [30, 36] on img at bounding box center [21, 34] width 35 height 35
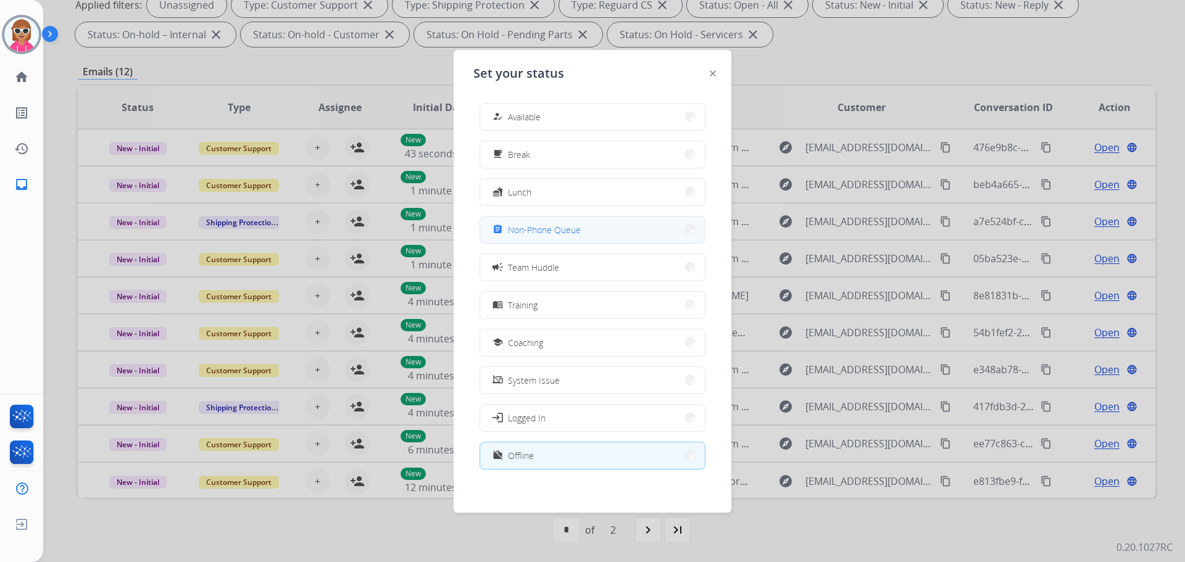
click at [561, 230] on span "Non-Phone Queue" at bounding box center [544, 229] width 73 height 13
